Goal: Task Accomplishment & Management: Manage account settings

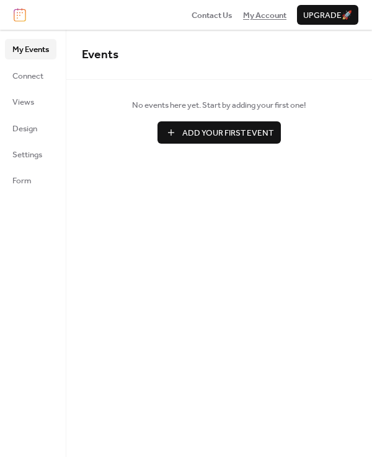
click at [267, 18] on span "My Account" at bounding box center [264, 15] width 43 height 12
click at [38, 77] on span "Connect" at bounding box center [27, 76] width 31 height 12
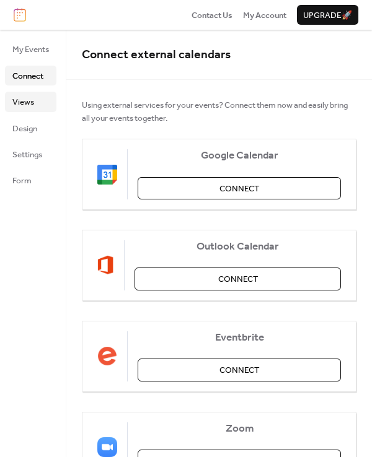
click at [37, 102] on link "Views" at bounding box center [30, 102] width 51 height 20
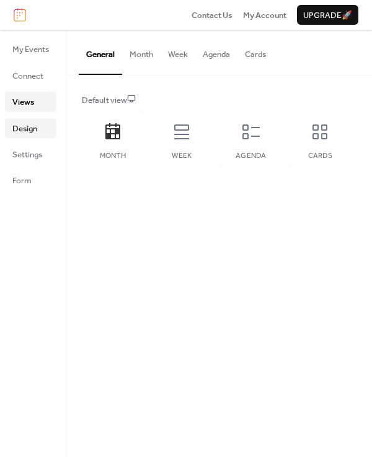
click at [35, 127] on span "Design" at bounding box center [24, 129] width 25 height 12
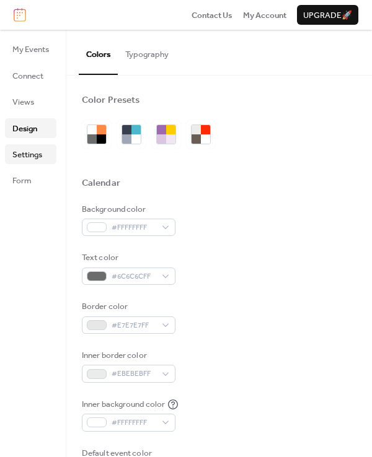
click at [39, 155] on span "Settings" at bounding box center [27, 155] width 30 height 12
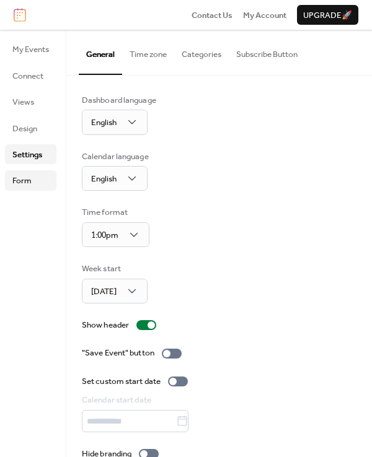
click at [38, 184] on link "Form" at bounding box center [30, 180] width 51 height 20
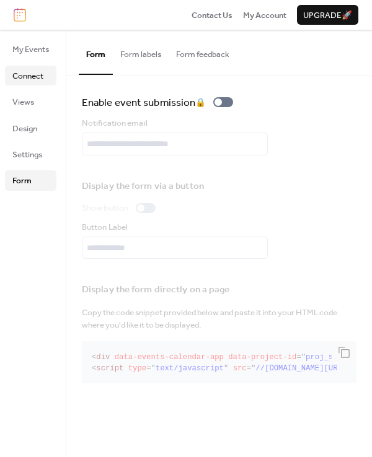
click at [35, 70] on span "Connect" at bounding box center [27, 76] width 31 height 12
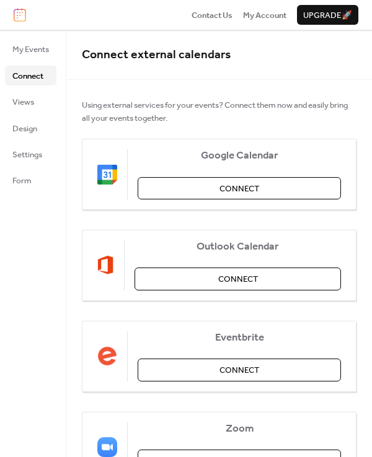
click at [30, 33] on div "My Events Connect Views Design Settings Form" at bounding box center [33, 243] width 66 height 427
click at [30, 43] on span "My Events" at bounding box center [30, 49] width 37 height 12
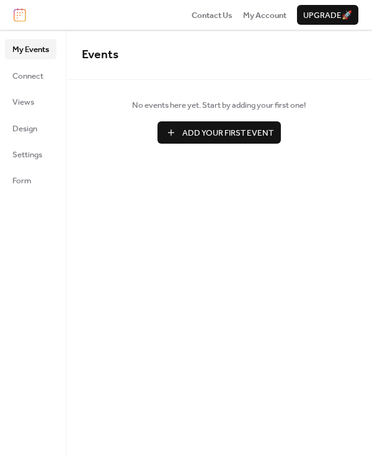
click at [199, 129] on span "Add Your First Event" at bounding box center [227, 133] width 91 height 12
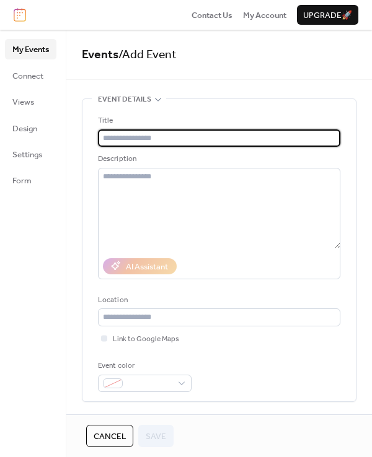
click at [19, 14] on img at bounding box center [20, 15] width 12 height 14
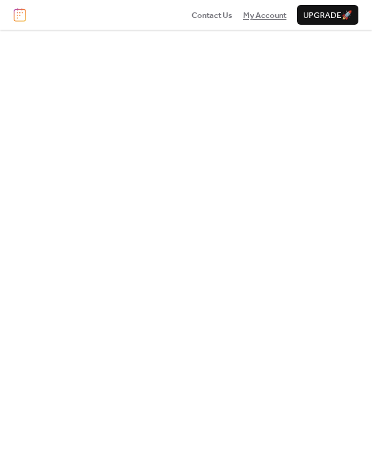
click at [271, 17] on span "My Account" at bounding box center [264, 15] width 43 height 12
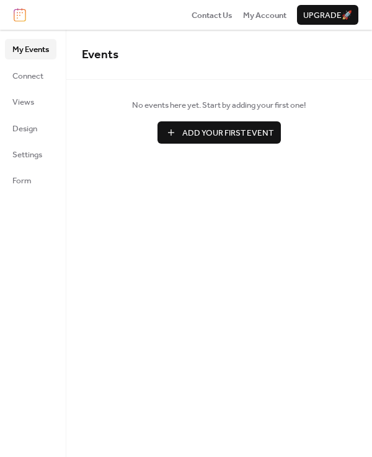
click at [20, 14] on img at bounding box center [20, 15] width 12 height 14
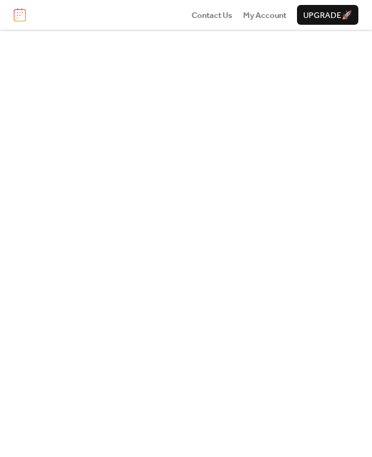
click at [25, 17] on img at bounding box center [20, 15] width 12 height 14
click at [210, 22] on span "Contact Us" at bounding box center [211, 15] width 41 height 12
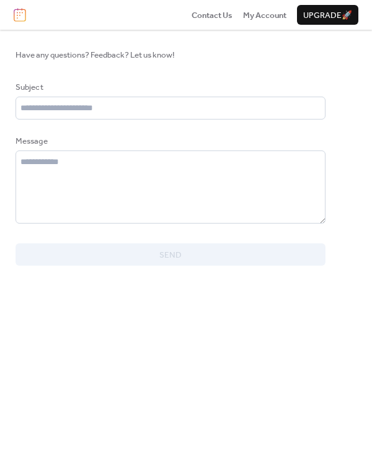
click at [14, 16] on img at bounding box center [20, 15] width 12 height 14
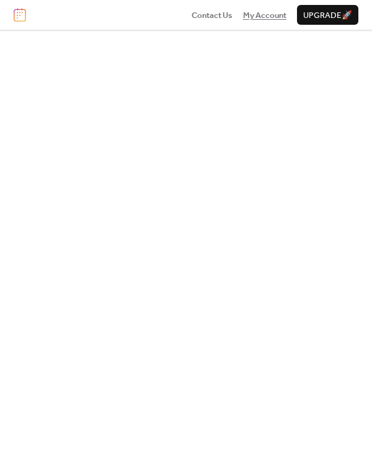
click at [267, 15] on span "My Account" at bounding box center [264, 15] width 43 height 12
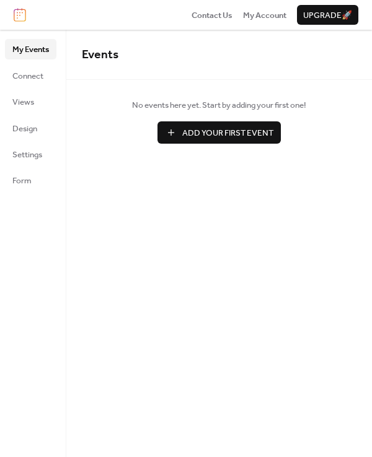
click at [19, 14] on img at bounding box center [20, 15] width 12 height 14
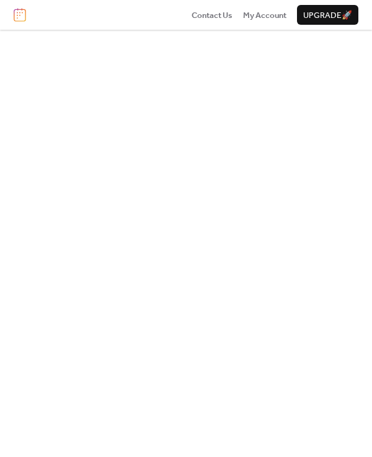
click at [24, 10] on img at bounding box center [20, 15] width 12 height 14
click at [211, 19] on span "Contact Us" at bounding box center [211, 15] width 41 height 12
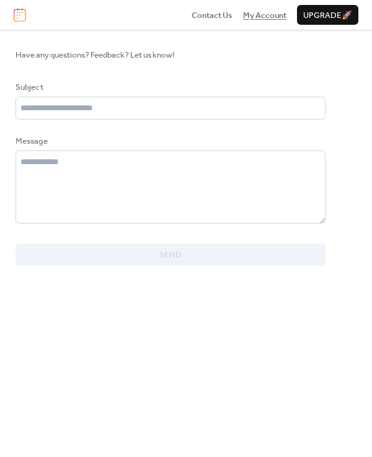
click at [260, 19] on span "My Account" at bounding box center [264, 15] width 43 height 12
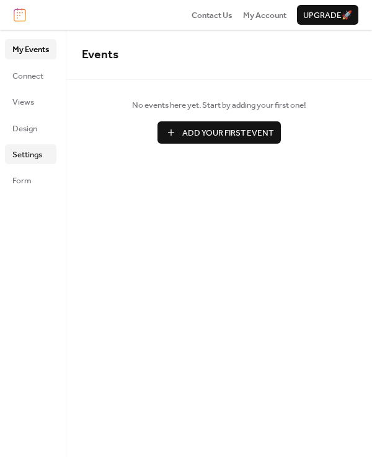
click at [32, 151] on span "Settings" at bounding box center [27, 155] width 30 height 12
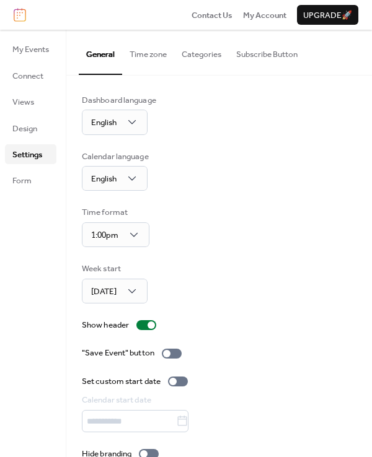
click at [28, 193] on div "My Events Connect Views Design Settings Form" at bounding box center [33, 243] width 66 height 427
click at [27, 187] on span "Form" at bounding box center [21, 181] width 19 height 12
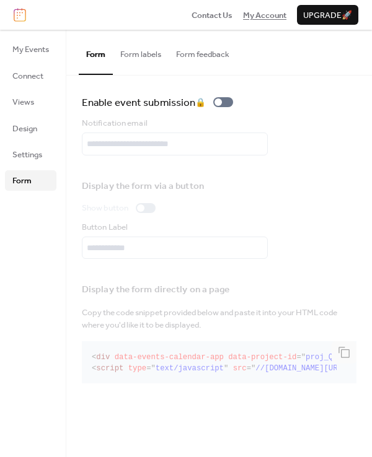
click at [270, 12] on span "My Account" at bounding box center [264, 15] width 43 height 12
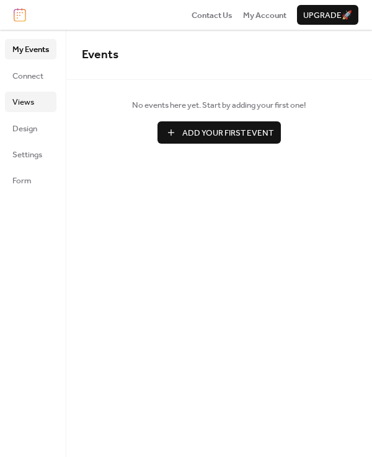
click at [31, 104] on span "Views" at bounding box center [23, 102] width 22 height 12
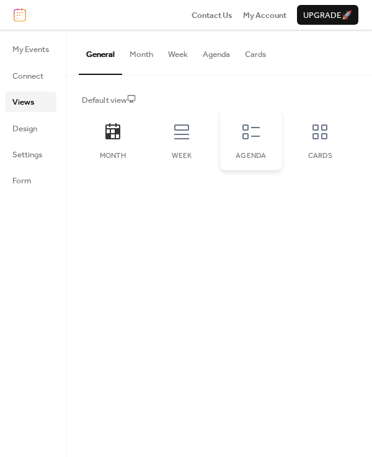
click at [250, 136] on icon at bounding box center [251, 132] width 20 height 20
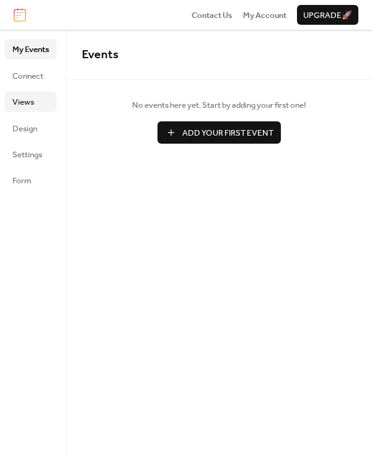
click at [34, 100] on link "Views" at bounding box center [30, 102] width 51 height 20
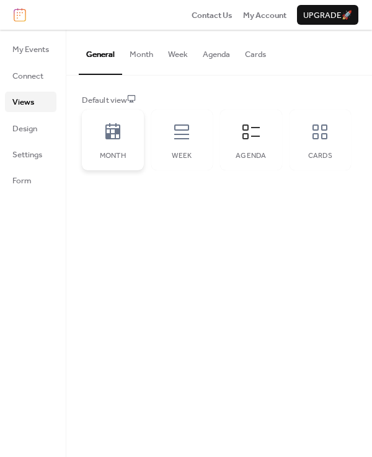
click at [128, 143] on div "Month" at bounding box center [113, 140] width 62 height 61
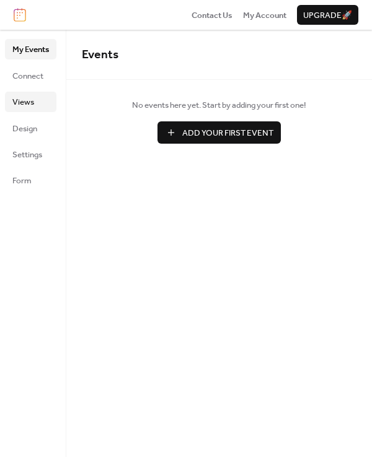
click at [29, 105] on span "Views" at bounding box center [23, 102] width 22 height 12
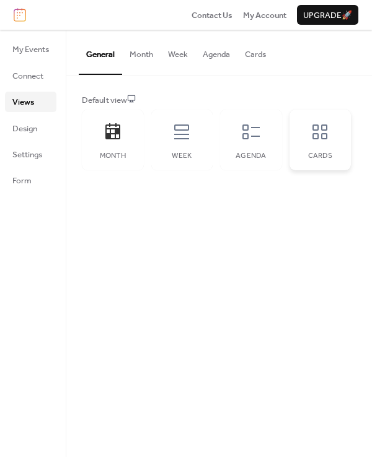
click at [318, 141] on icon at bounding box center [320, 132] width 20 height 20
click at [273, 131] on div "Agenda" at bounding box center [251, 140] width 62 height 61
